Goal: Task Accomplishment & Management: Manage account settings

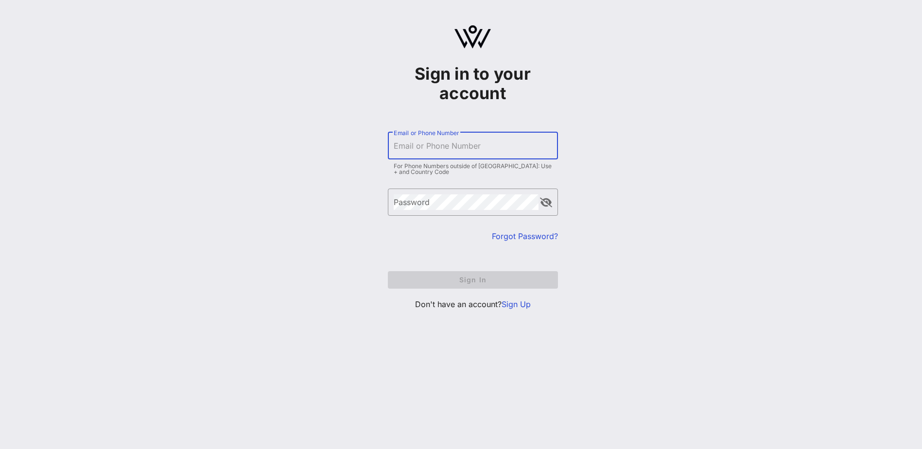
click at [419, 146] on input "Email or Phone Number" at bounding box center [473, 146] width 158 height 16
type input "[EMAIL_ADDRESS][DOMAIN_NAME]"
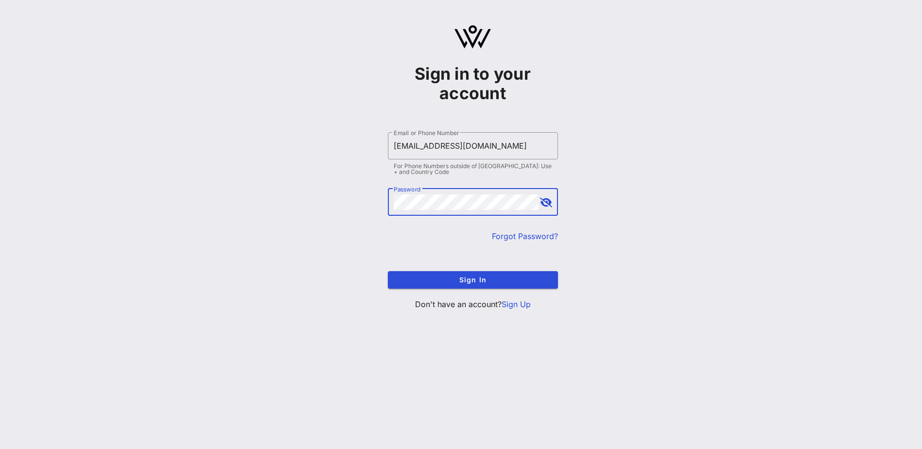
click at [543, 203] on button "append icon" at bounding box center [546, 203] width 12 height 10
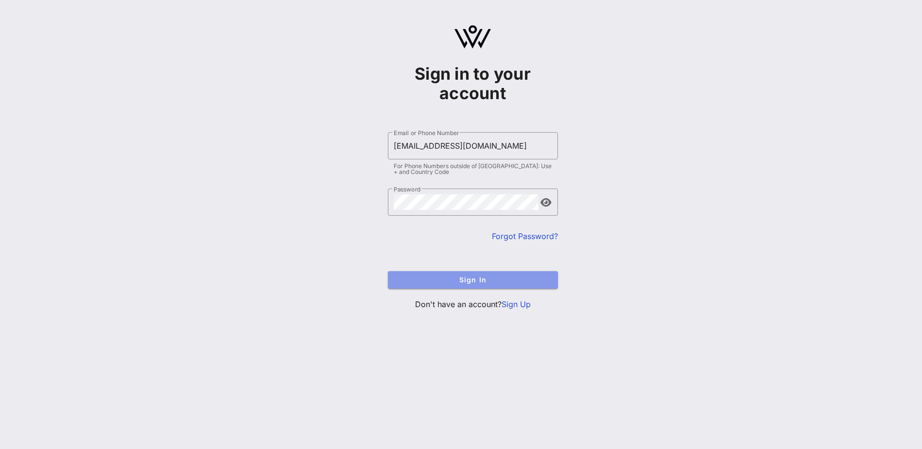
click at [465, 275] on button "Sign In" at bounding box center [473, 279] width 170 height 17
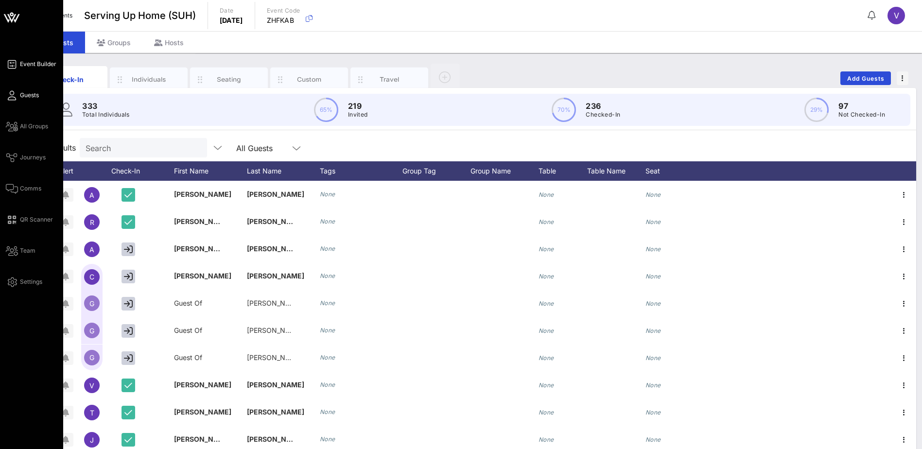
click at [30, 61] on span "Event Builder" at bounding box center [38, 64] width 36 height 9
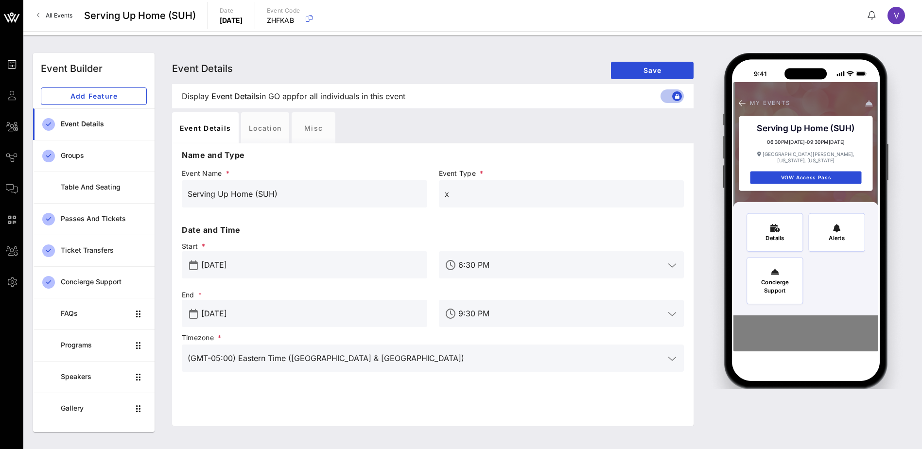
click at [47, 14] on span "All Events" at bounding box center [59, 15] width 27 height 7
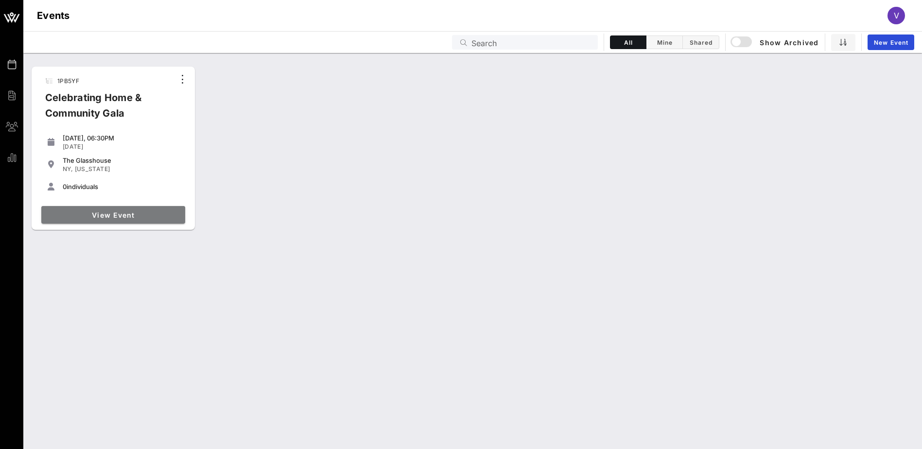
click at [124, 215] on span "View Event" at bounding box center [113, 215] width 136 height 8
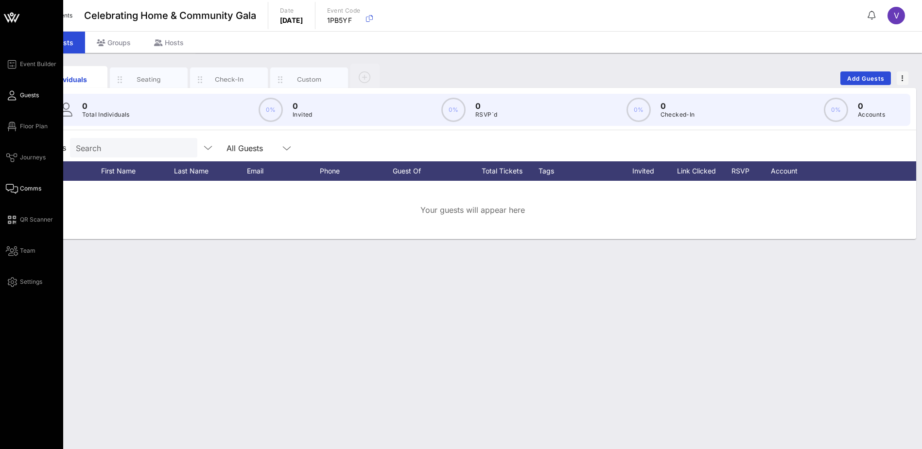
click at [31, 187] on span "Comms" at bounding box center [30, 188] width 21 height 9
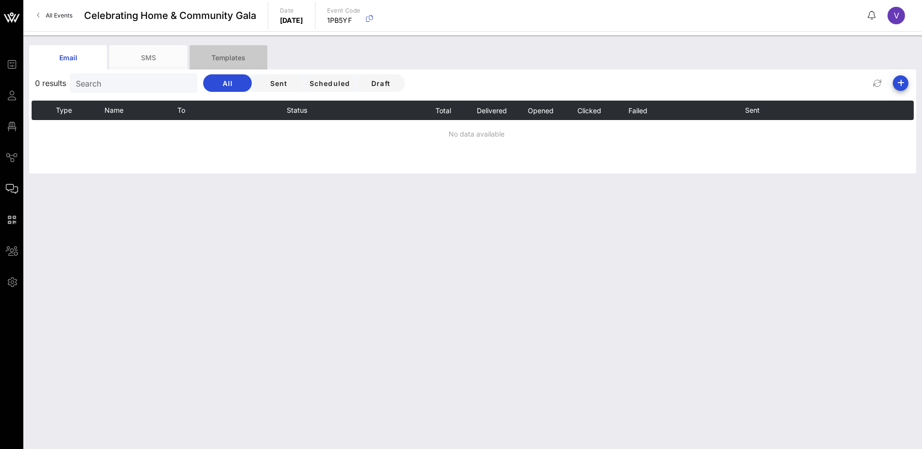
click at [238, 55] on div "Templates" at bounding box center [228, 57] width 78 height 24
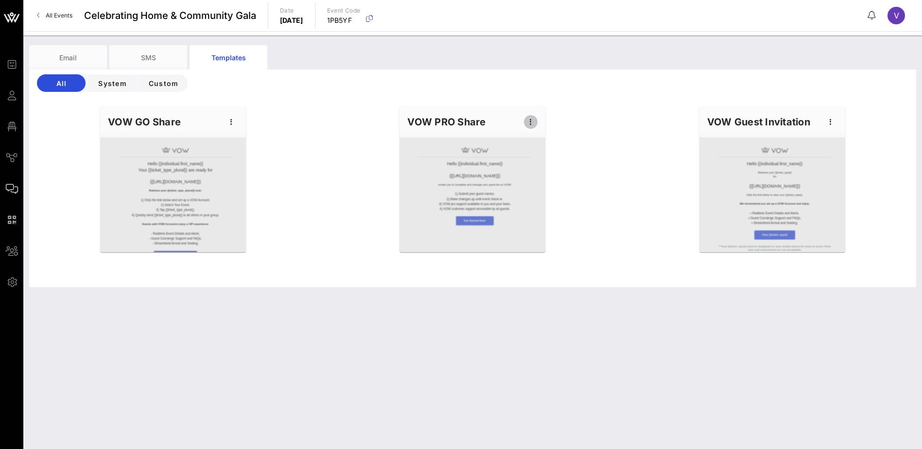
click at [532, 123] on icon "button" at bounding box center [531, 122] width 12 height 12
click at [542, 137] on div "Edit" at bounding box center [545, 139] width 24 height 8
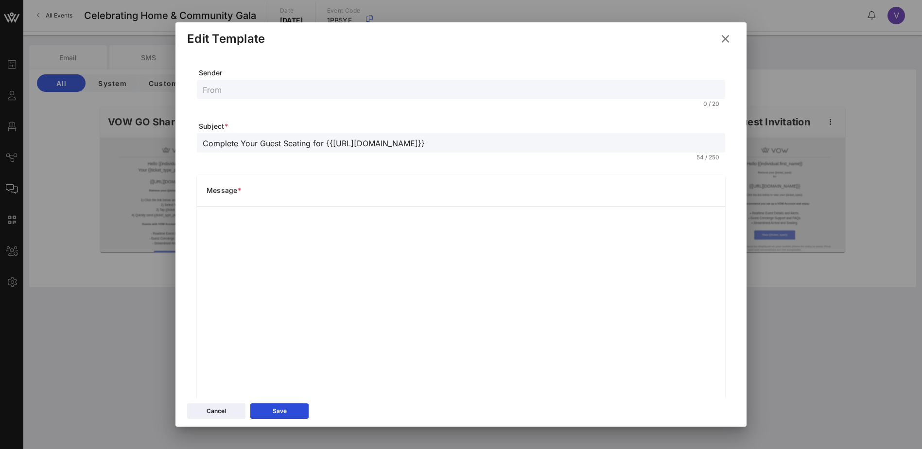
click at [725, 35] on icon at bounding box center [725, 39] width 14 height 13
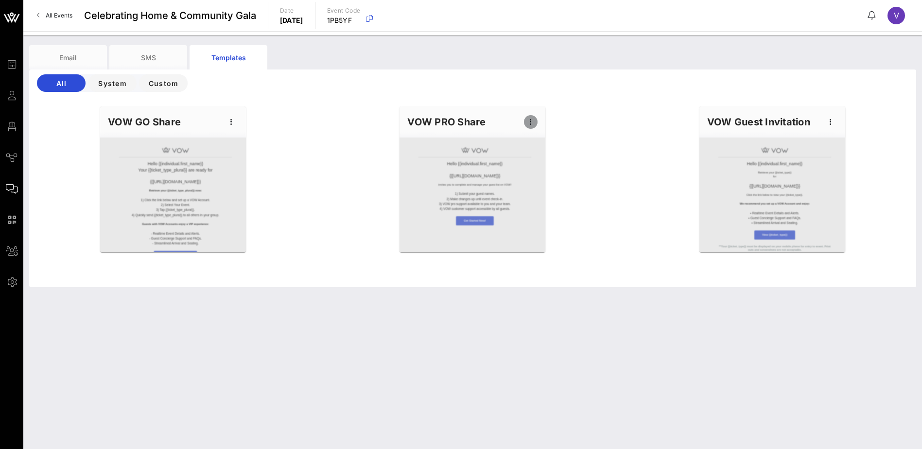
click at [529, 121] on icon "button" at bounding box center [531, 122] width 12 height 12
click at [544, 154] on div "Preview" at bounding box center [545, 158] width 24 height 8
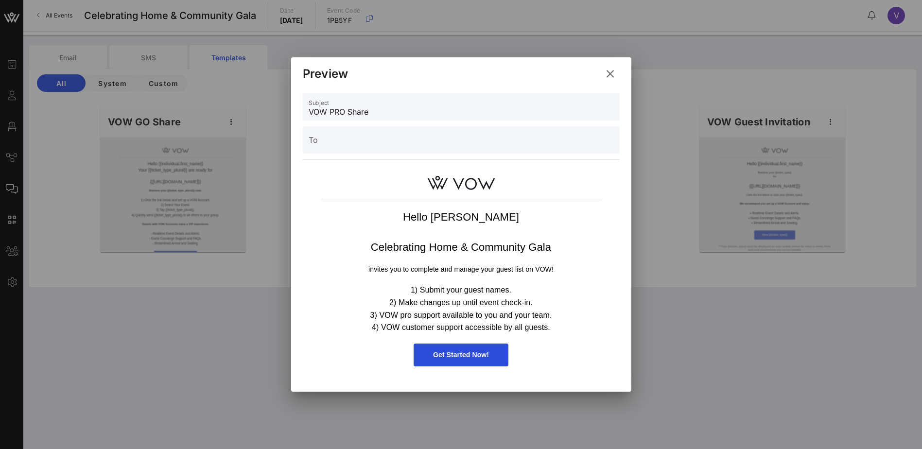
click at [607, 72] on icon at bounding box center [609, 74] width 17 height 17
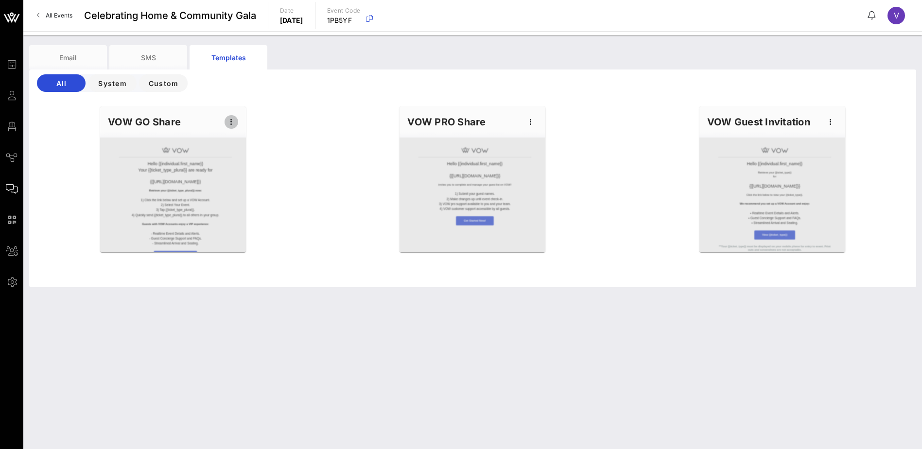
click at [233, 121] on icon "button" at bounding box center [231, 122] width 12 height 12
click at [238, 137] on div "Edit" at bounding box center [246, 139] width 24 height 8
type input "Your VOW {{ticket_type_plural}} for {{[URL][DOMAIN_NAME]}} are Ready!"
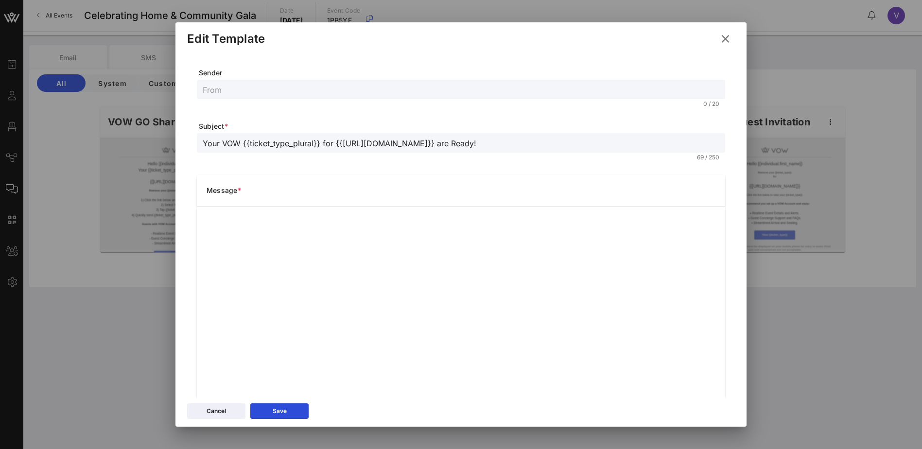
click at [725, 37] on icon at bounding box center [725, 39] width 16 height 15
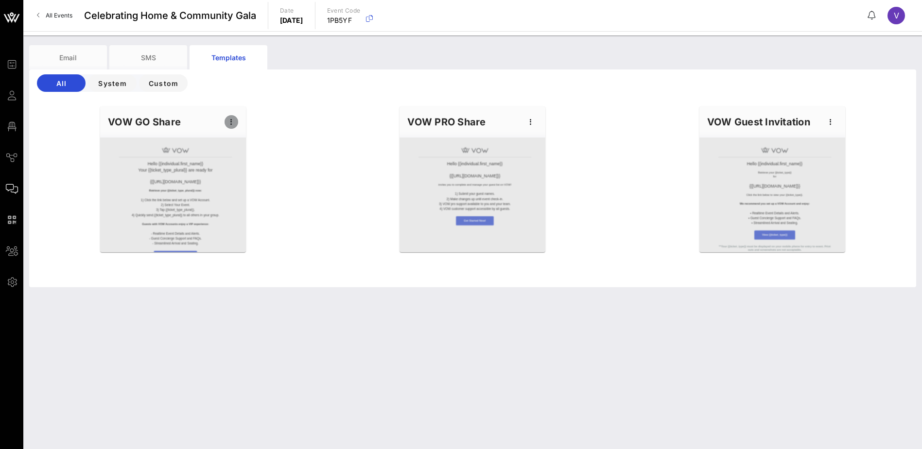
click at [227, 121] on icon "button" at bounding box center [231, 122] width 12 height 12
click at [242, 155] on div "Preview" at bounding box center [246, 158] width 24 height 8
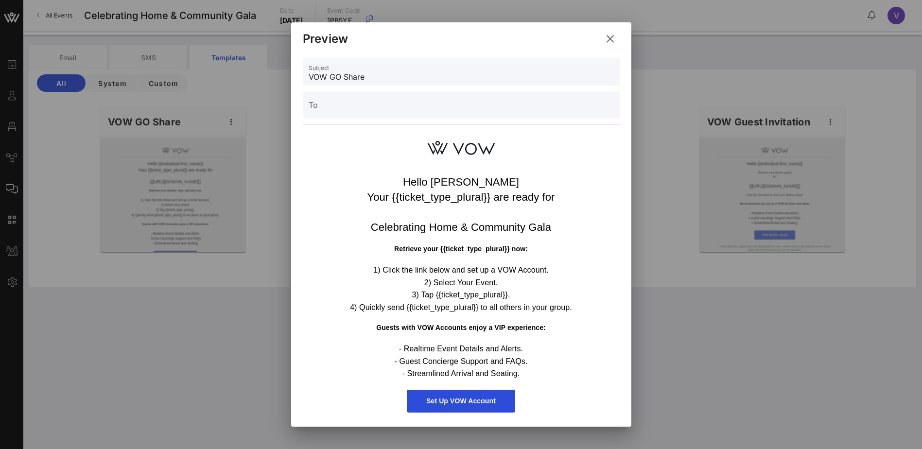
click at [607, 38] on icon at bounding box center [609, 39] width 14 height 13
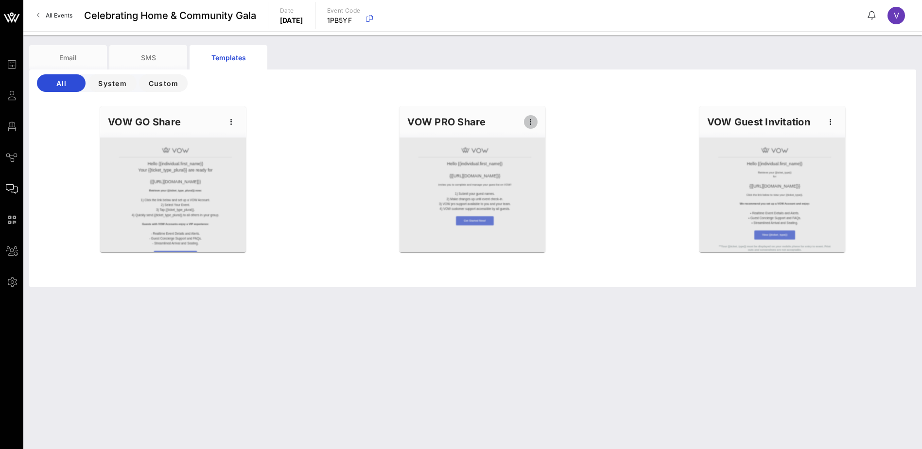
click at [531, 119] on icon "button" at bounding box center [531, 122] width 12 height 12
click at [535, 139] on div "Edit" at bounding box center [545, 139] width 24 height 8
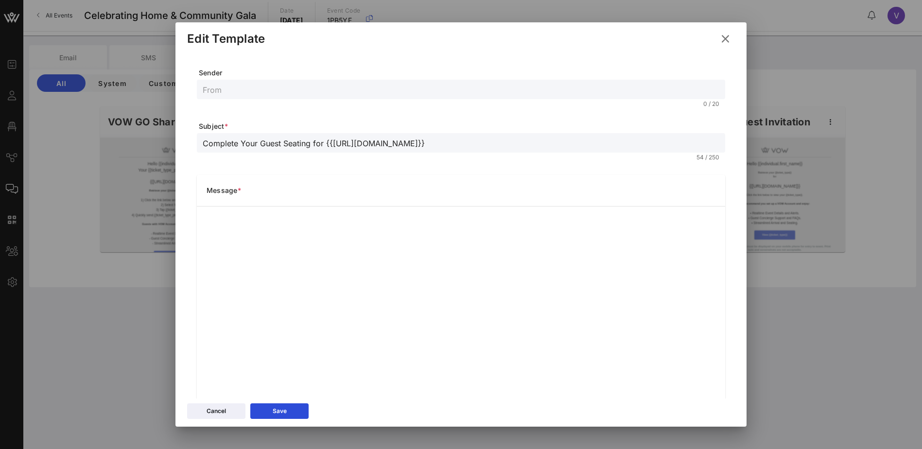
click at [429, 146] on input "Complete Your Guest Seating for {{[URL][DOMAIN_NAME]}}" at bounding box center [461, 143] width 516 height 13
type input "C"
type input "Register Your Breaking Ground Gala Guests [DATE] on VOW!"
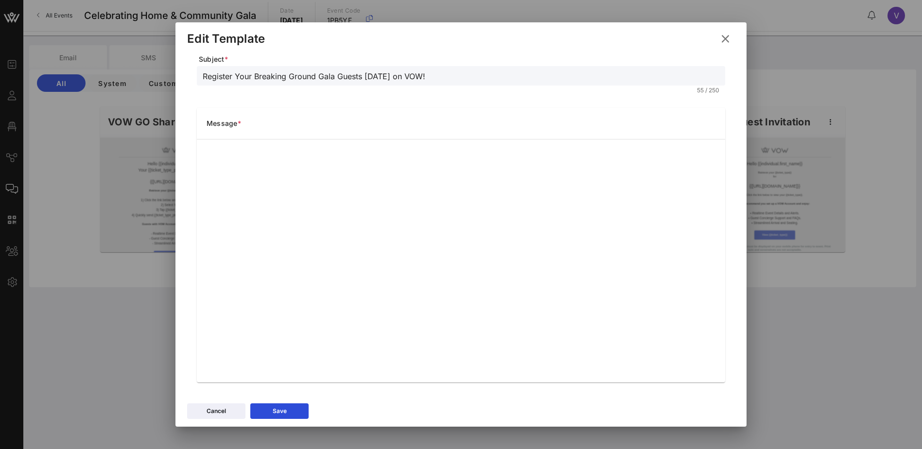
scroll to position [70, 0]
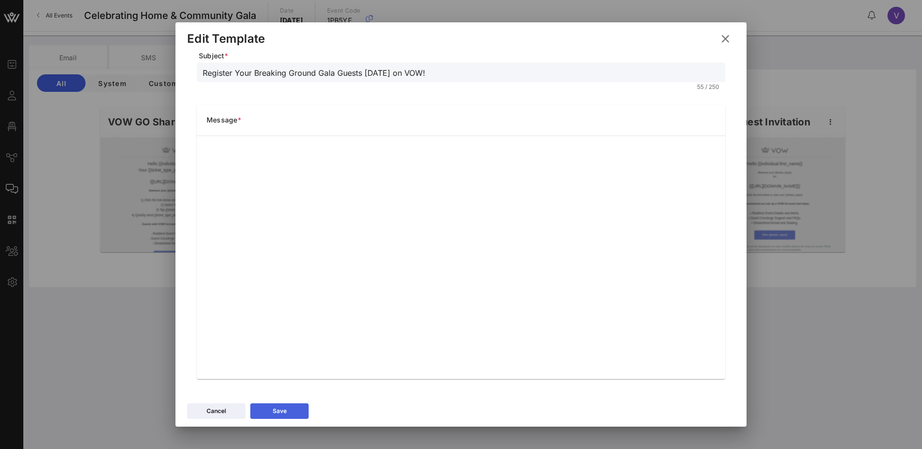
click at [276, 410] on icon at bounding box center [278, 411] width 7 height 6
